Goal: Use online tool/utility: Utilize a website feature to perform a specific function

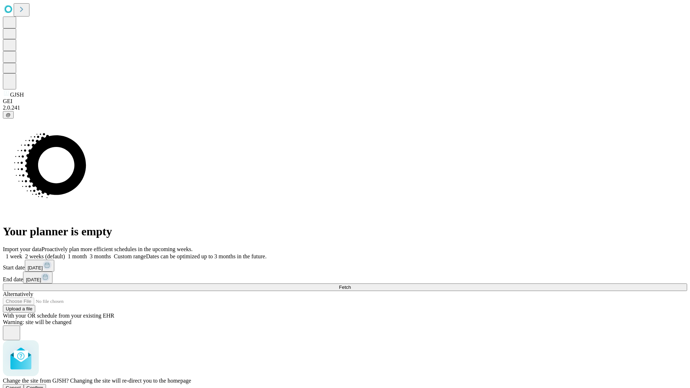
click at [43, 385] on span "Confirm" at bounding box center [35, 387] width 17 height 5
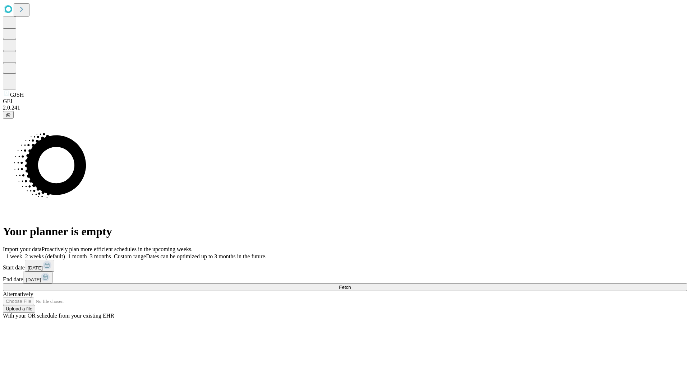
click at [65, 253] on label "2 weeks (default)" at bounding box center [43, 256] width 43 height 6
click at [351, 284] on span "Fetch" at bounding box center [345, 286] width 12 height 5
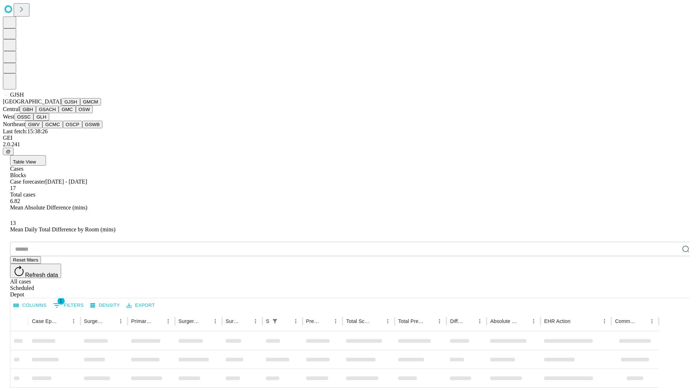
click at [80, 106] on button "GMCM" at bounding box center [90, 102] width 21 height 8
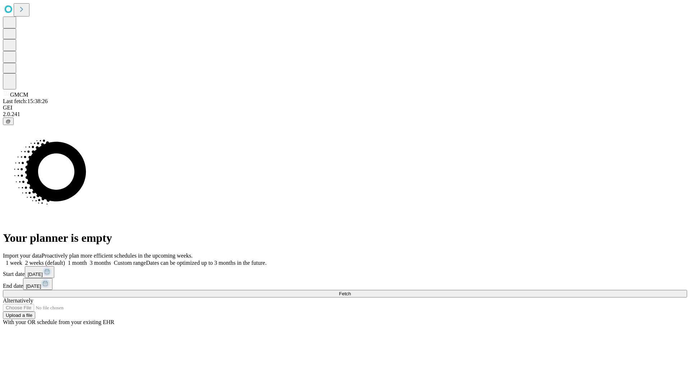
click at [65, 260] on label "2 weeks (default)" at bounding box center [43, 263] width 43 height 6
click at [351, 291] on span "Fetch" at bounding box center [345, 293] width 12 height 5
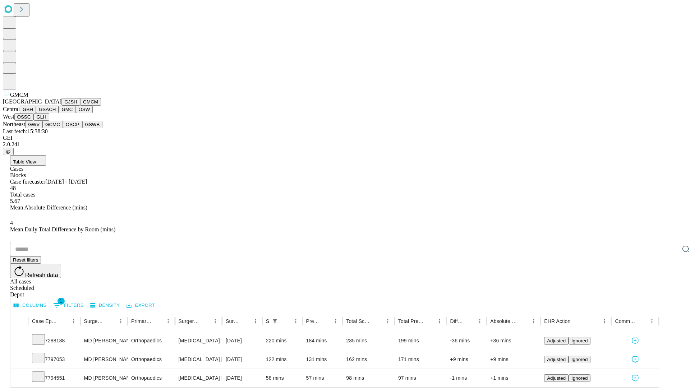
click at [36, 113] on button "GBH" at bounding box center [28, 110] width 16 height 8
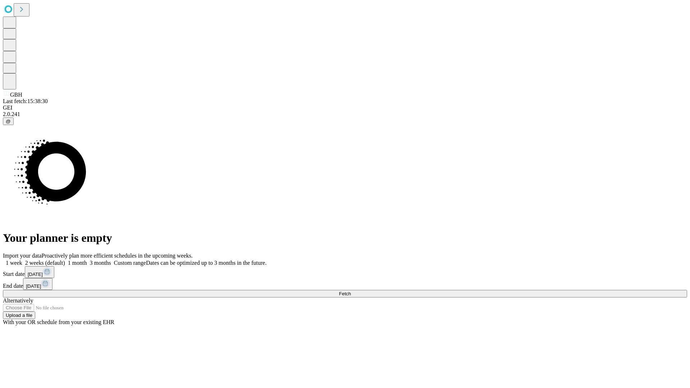
click at [351, 291] on span "Fetch" at bounding box center [345, 293] width 12 height 5
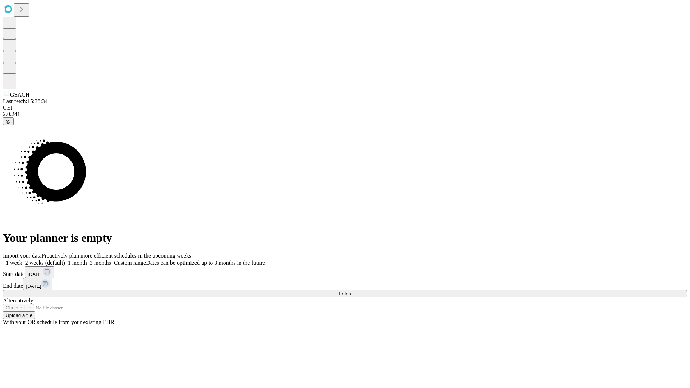
click at [65, 260] on label "2 weeks (default)" at bounding box center [43, 263] width 43 height 6
click at [351, 291] on span "Fetch" at bounding box center [345, 293] width 12 height 5
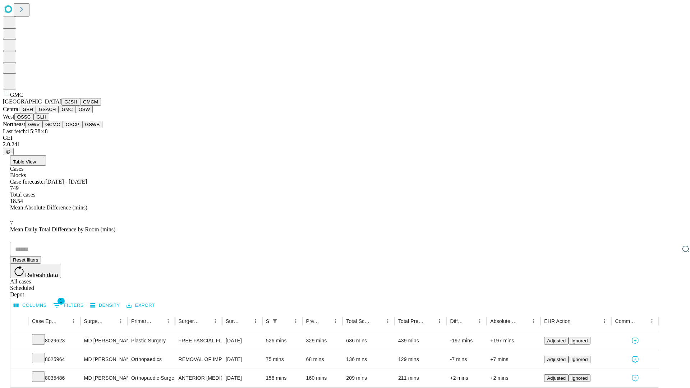
click at [76, 113] on button "OSW" at bounding box center [84, 110] width 17 height 8
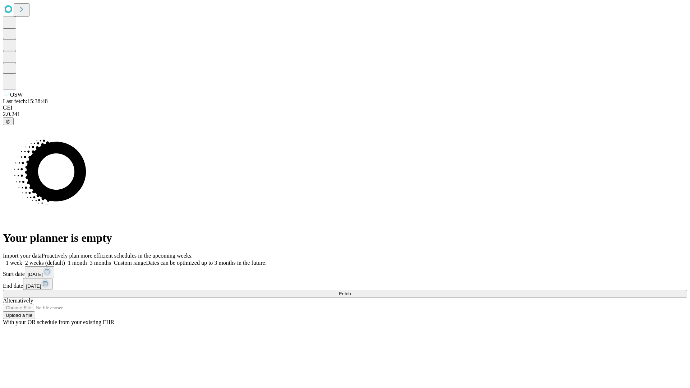
click at [65, 260] on label "2 weeks (default)" at bounding box center [43, 263] width 43 height 6
click at [351, 291] on span "Fetch" at bounding box center [345, 293] width 12 height 5
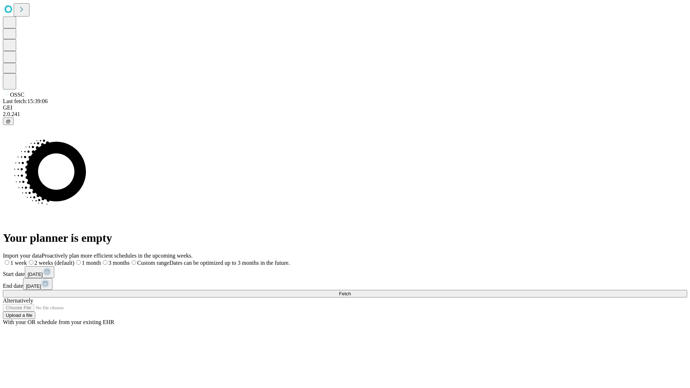
click at [74, 260] on label "2 weeks (default)" at bounding box center [50, 263] width 47 height 6
click at [351, 291] on span "Fetch" at bounding box center [345, 293] width 12 height 5
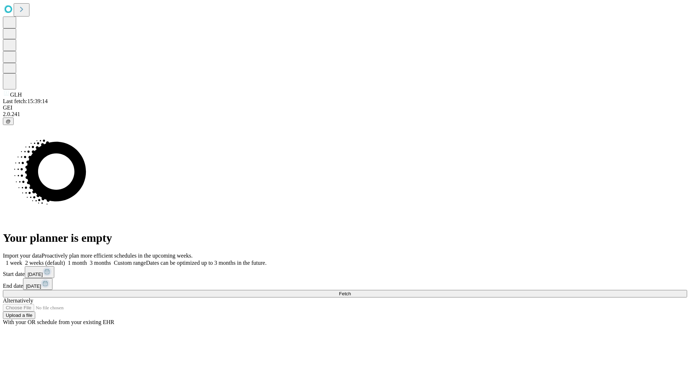
click at [65, 260] on label "2 weeks (default)" at bounding box center [43, 263] width 43 height 6
click at [351, 291] on span "Fetch" at bounding box center [345, 293] width 12 height 5
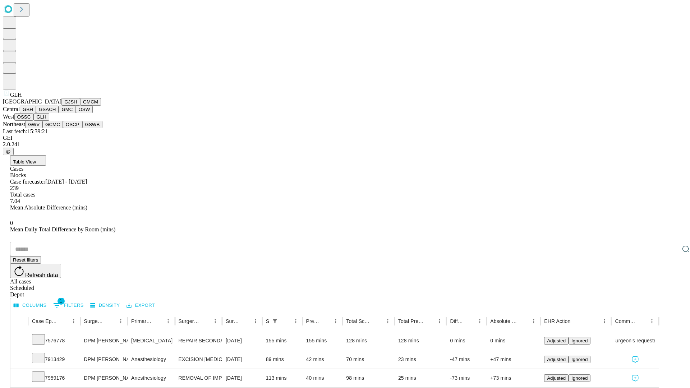
click at [42, 128] on button "GWV" at bounding box center [33, 125] width 17 height 8
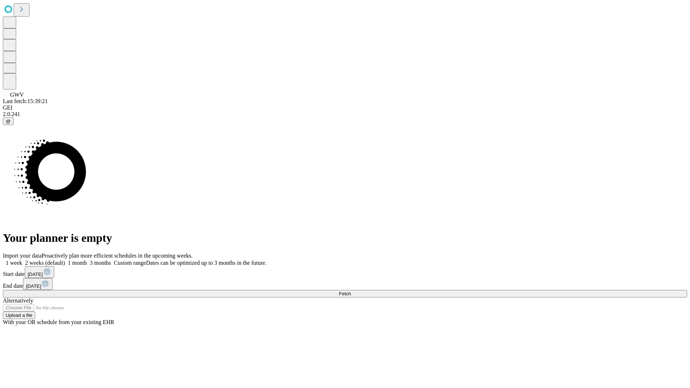
click at [65, 260] on label "2 weeks (default)" at bounding box center [43, 263] width 43 height 6
click at [351, 291] on span "Fetch" at bounding box center [345, 293] width 12 height 5
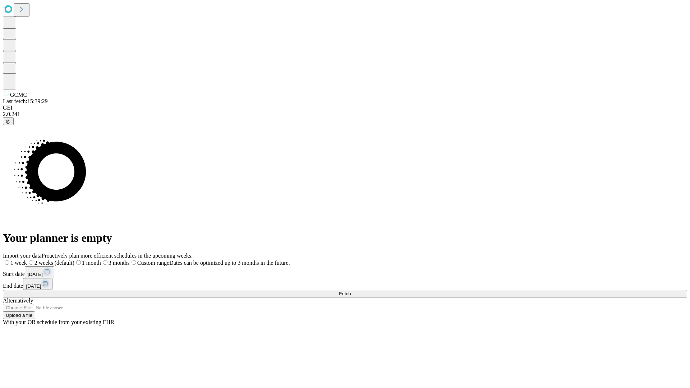
click at [74, 260] on label "2 weeks (default)" at bounding box center [50, 263] width 47 height 6
click at [351, 291] on span "Fetch" at bounding box center [345, 293] width 12 height 5
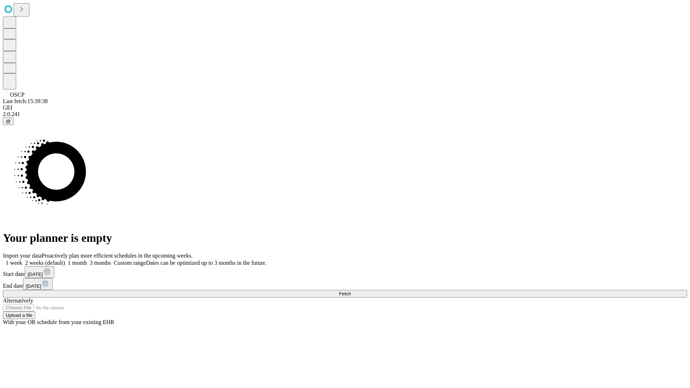
click at [65, 260] on label "2 weeks (default)" at bounding box center [43, 263] width 43 height 6
click at [351, 291] on span "Fetch" at bounding box center [345, 293] width 12 height 5
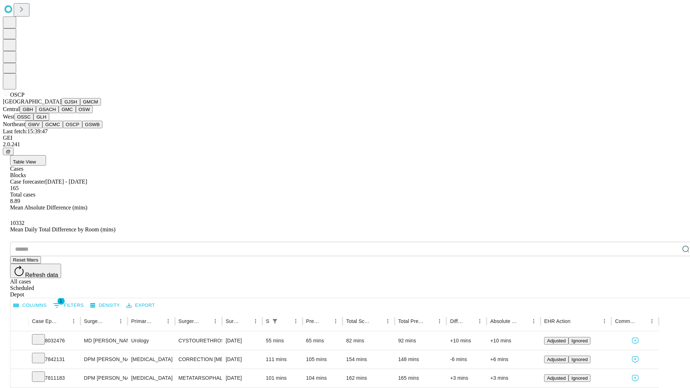
click at [82, 128] on button "GSWB" at bounding box center [92, 125] width 20 height 8
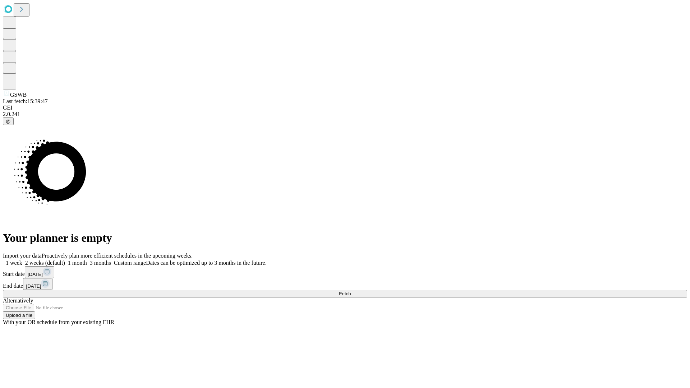
click at [65, 260] on label "2 weeks (default)" at bounding box center [43, 263] width 43 height 6
click at [351, 291] on span "Fetch" at bounding box center [345, 293] width 12 height 5
